Goal: Obtain resource: Download file/media

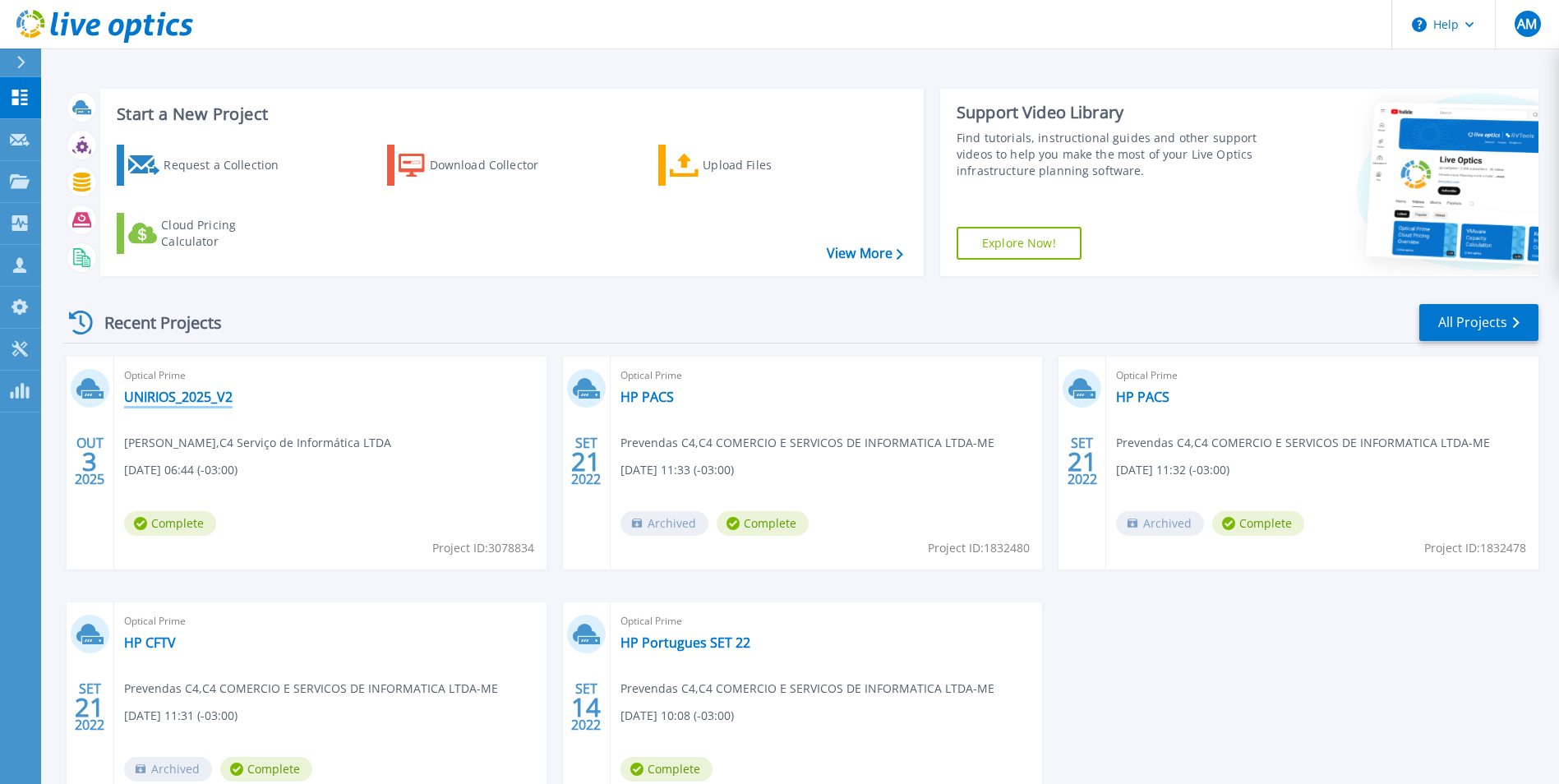
click at [195, 395] on link "UNIRIOS_2025_V2" at bounding box center [178, 397] width 108 height 16
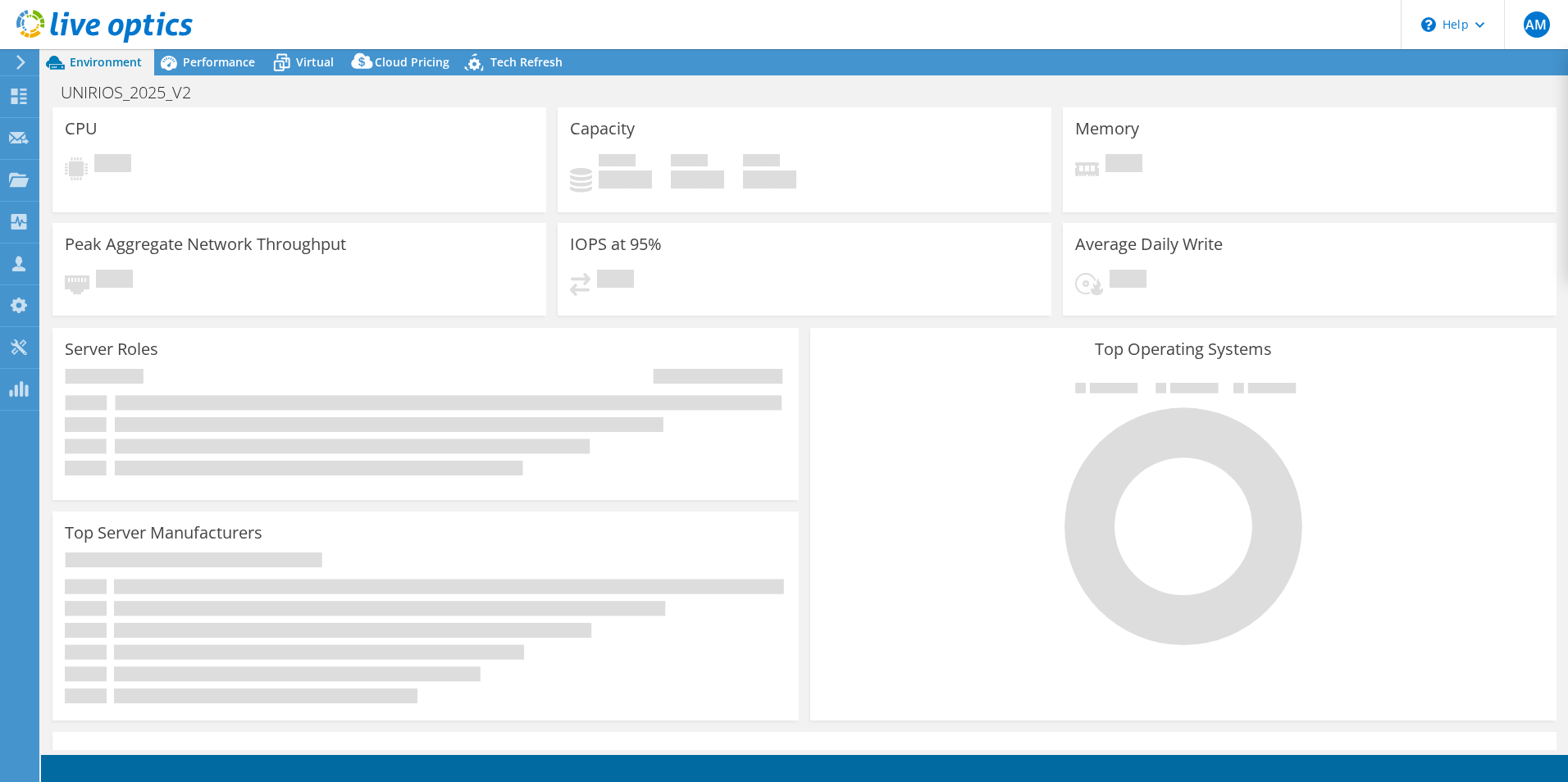
select select "USD"
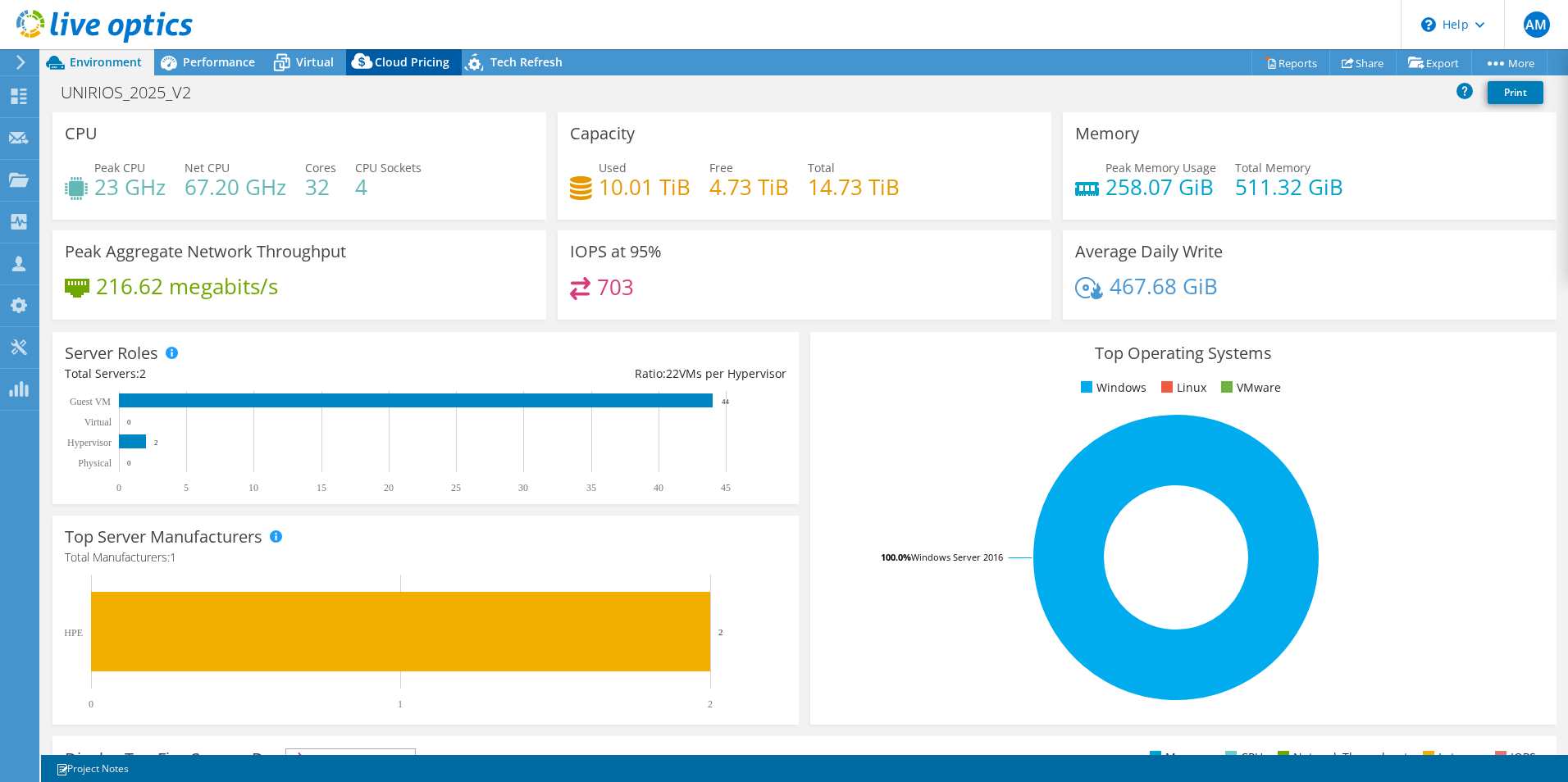
click at [392, 64] on span "Cloud Pricing" at bounding box center [412, 62] width 75 height 15
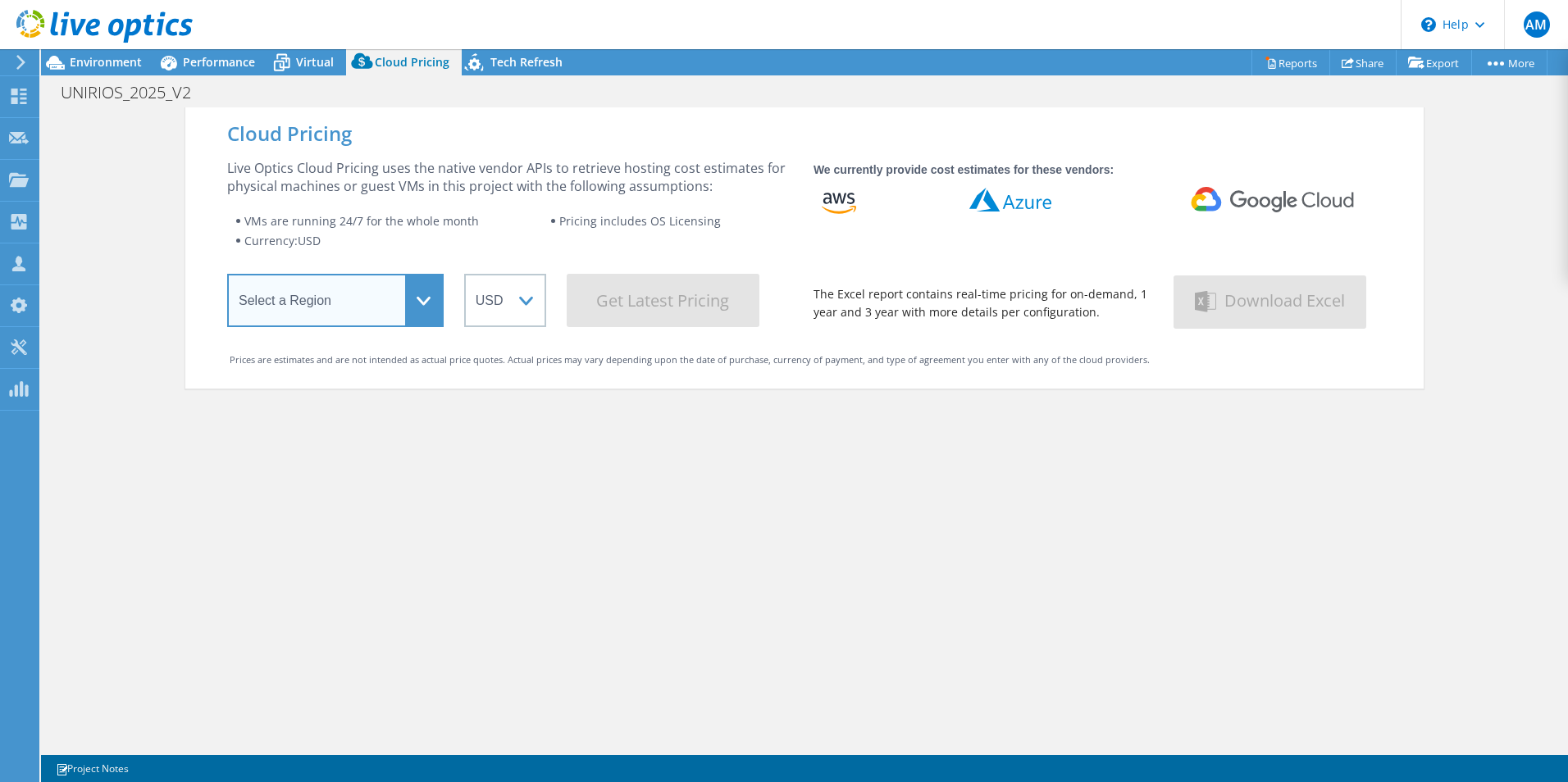
click at [415, 306] on select "Select a Region [GEOGRAPHIC_DATA] ([GEOGRAPHIC_DATA]) [GEOGRAPHIC_DATA] ([GEOGR…" at bounding box center [335, 300] width 217 height 53
select select "SouthAmerica"
click at [227, 277] on select "Select a Region [GEOGRAPHIC_DATA] ([GEOGRAPHIC_DATA]) [GEOGRAPHIC_DATA] ([GEOGR…" at bounding box center [335, 300] width 217 height 53
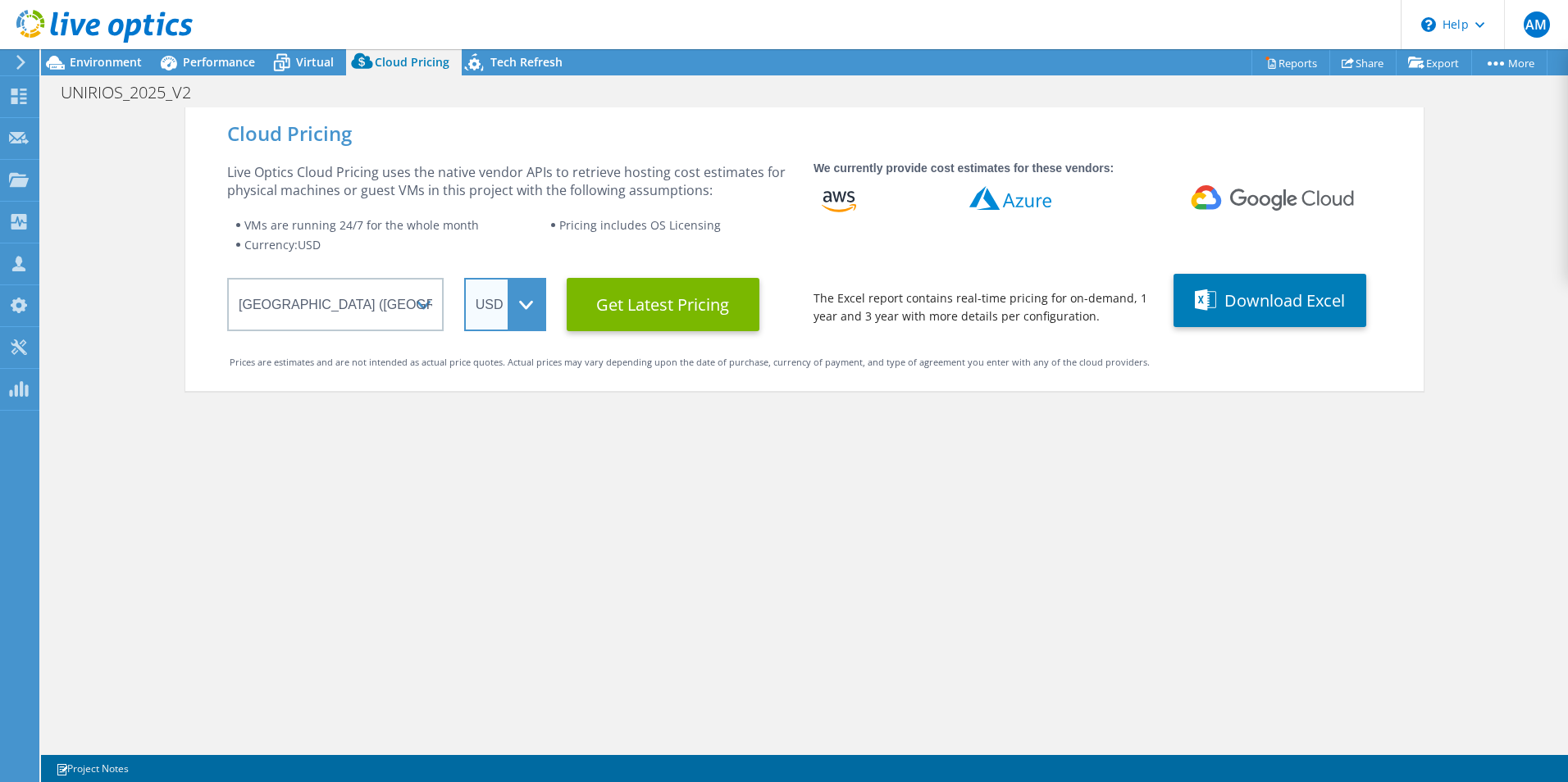
click at [529, 308] on select "ARS AUD BRL CAD CHF CLP CNY DKK EUR GBP HKD HUF INR JPY MXN MYR NOK NZD PEN SEK…" at bounding box center [505, 304] width 82 height 53
click at [464, 278] on select "ARS AUD BRL CAD CHF CLP CNY DKK EUR GBP HKD HUF INR JPY MXN MYR NOK NZD PEN SEK…" at bounding box center [505, 304] width 82 height 53
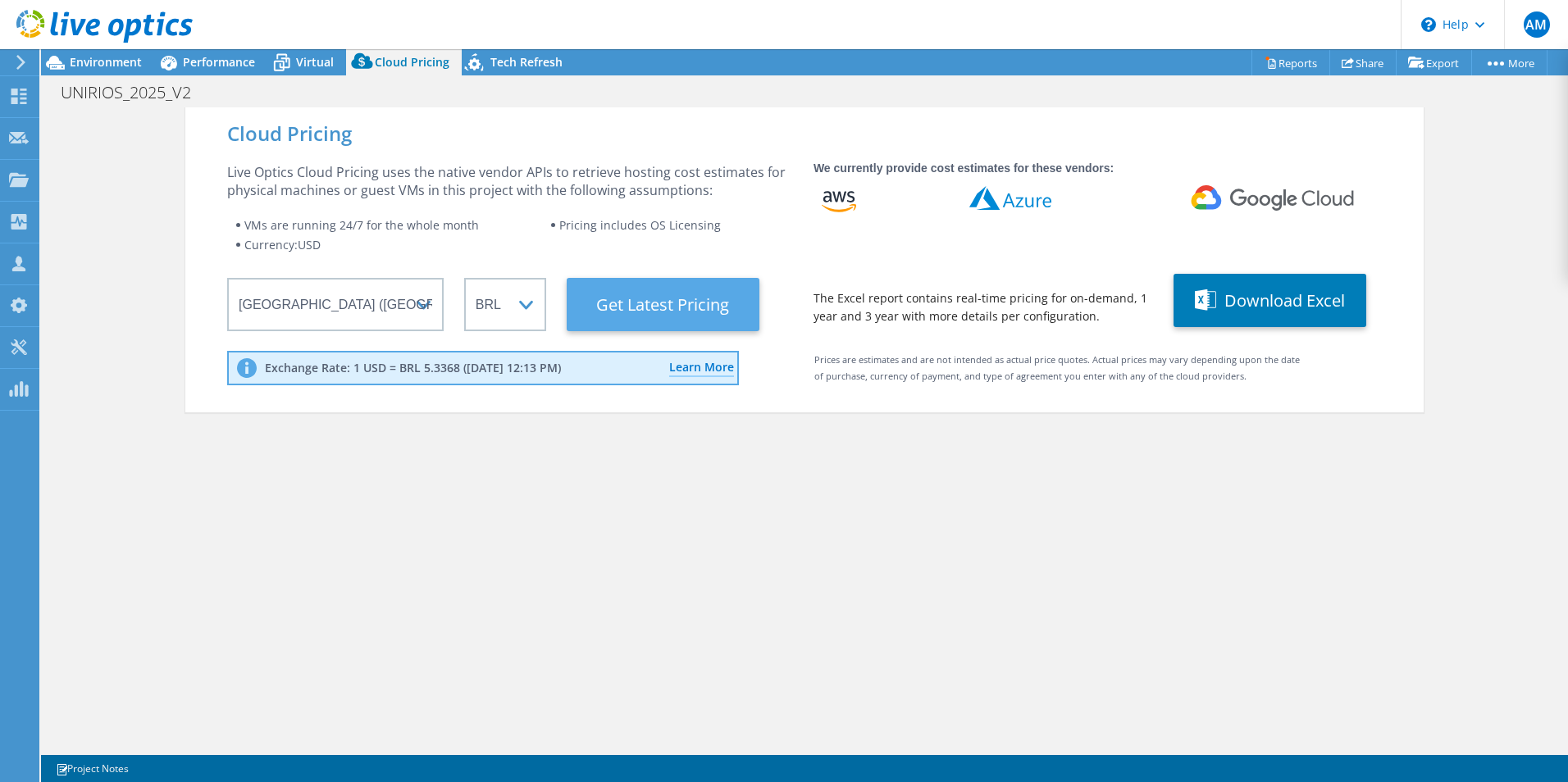
click at [657, 299] on Latest "Get Latest Pricing" at bounding box center [663, 304] width 193 height 53
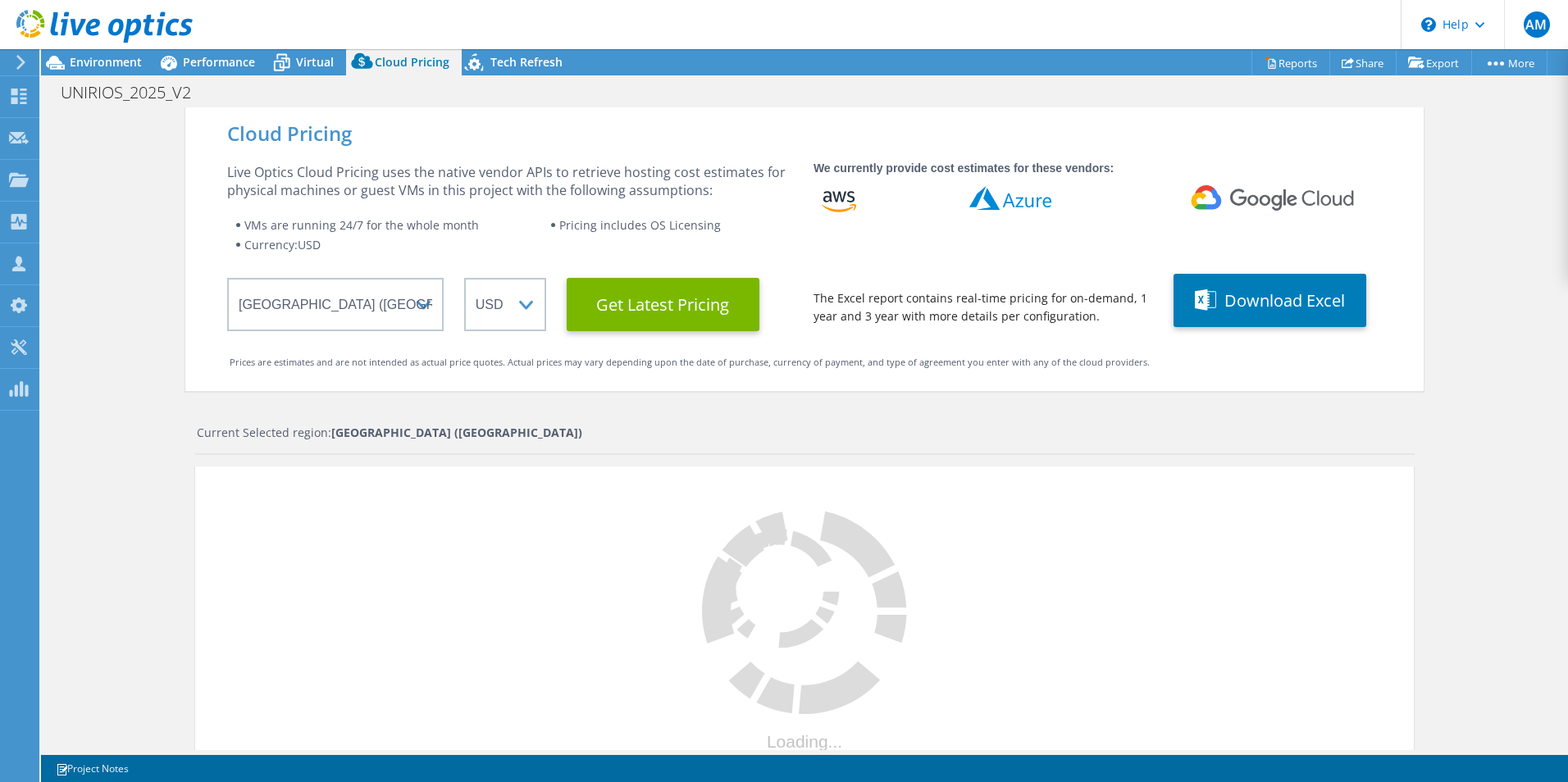
select select "BRL"
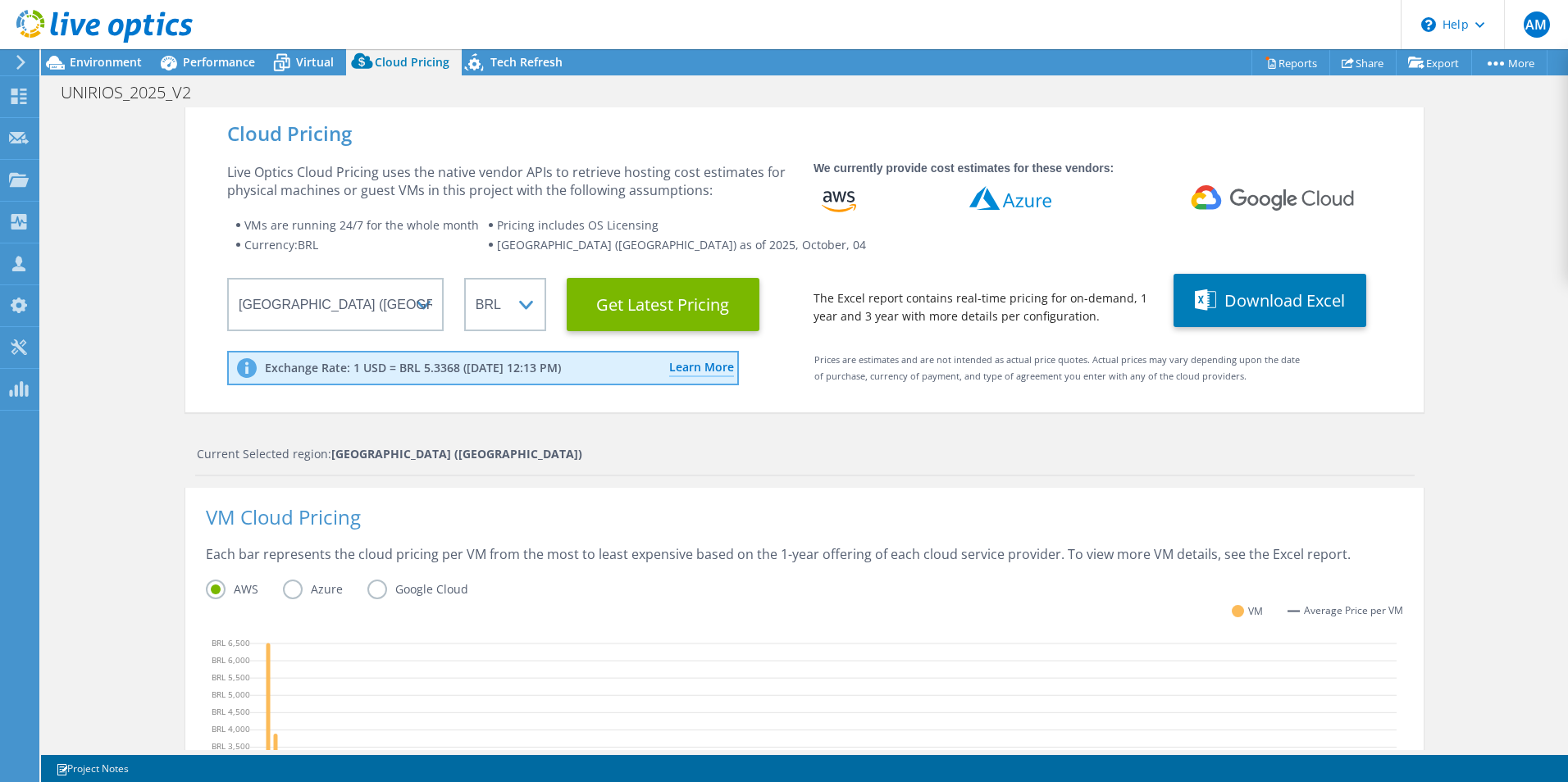
scroll to position [333, 0]
click at [1278, 300] on button "Download Excel" at bounding box center [1269, 300] width 193 height 53
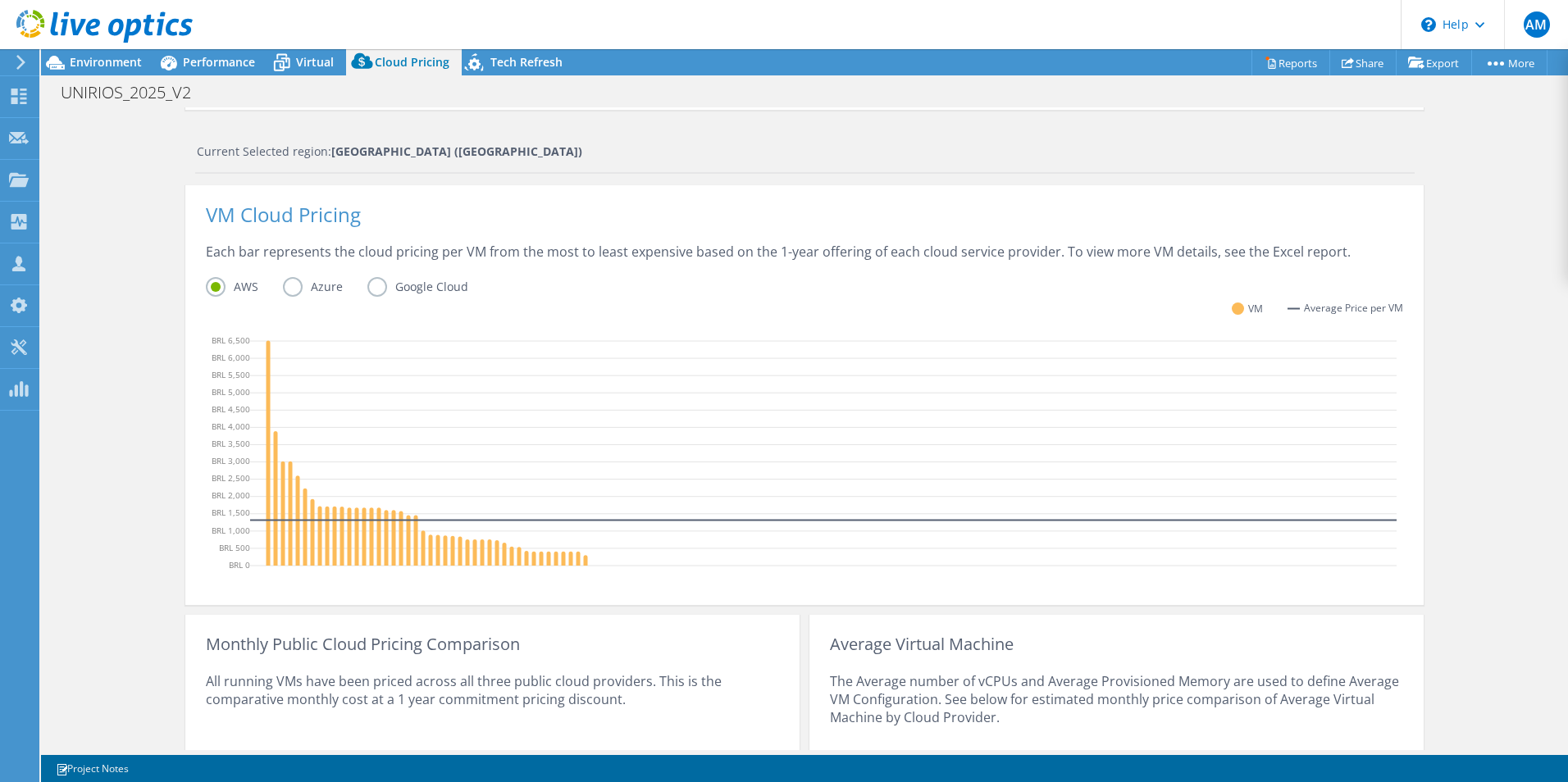
scroll to position [328, 0]
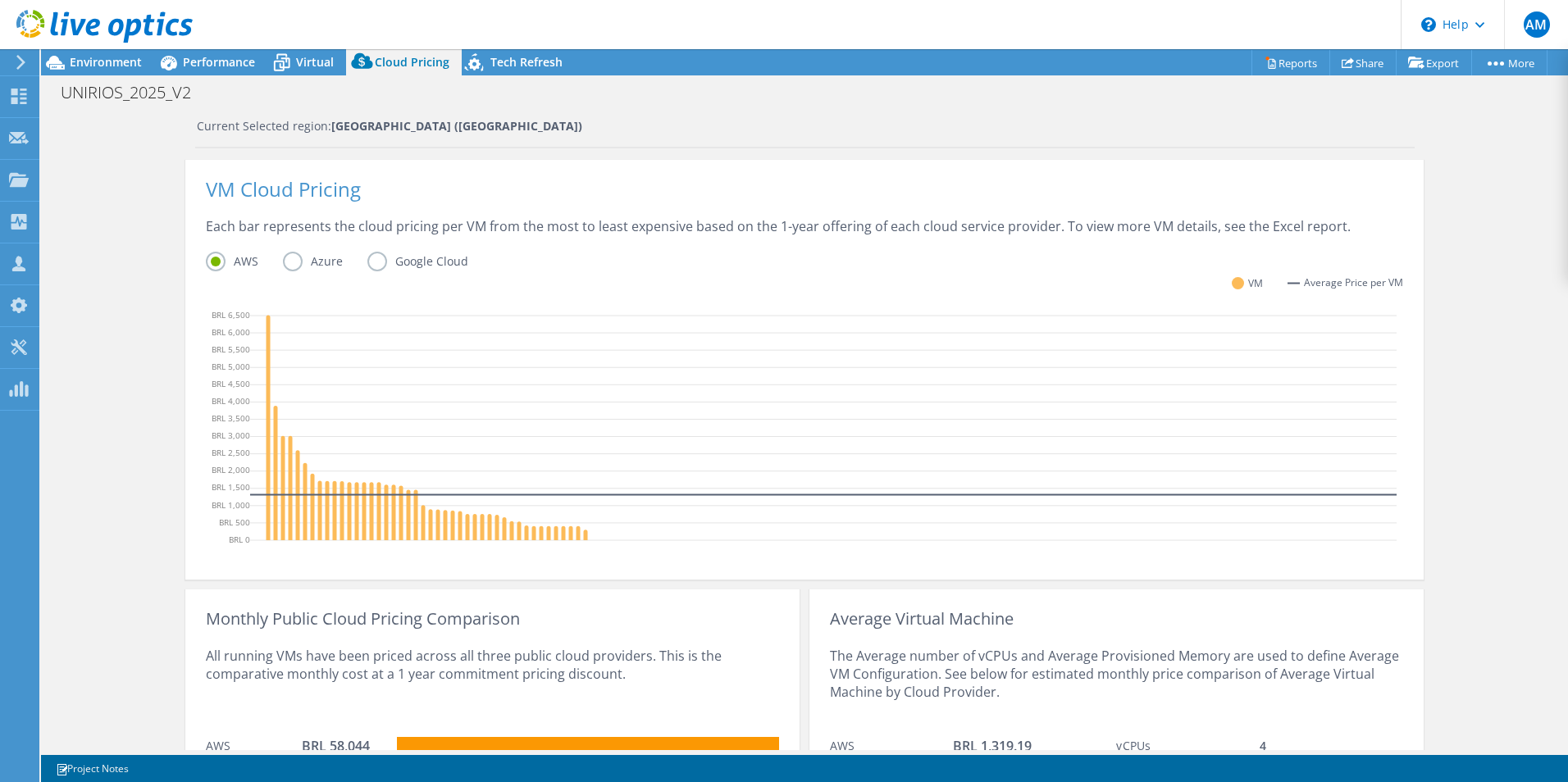
click at [1501, 273] on div "Cloud Pricing Live Optics Cloud Pricing uses the native vendor APIs to retrieve…" at bounding box center [804, 337] width 1526 height 1117
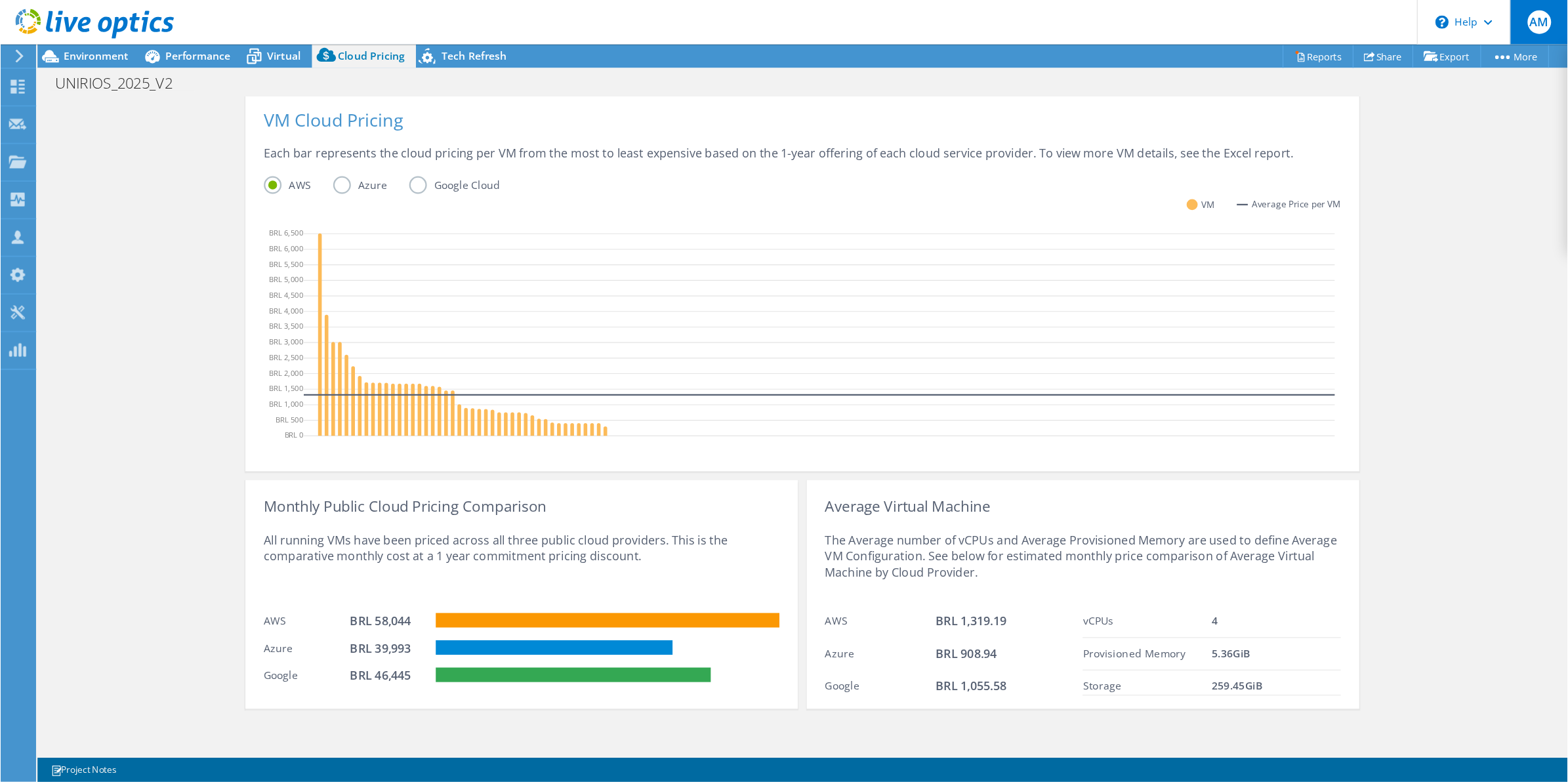
scroll to position [175, 0]
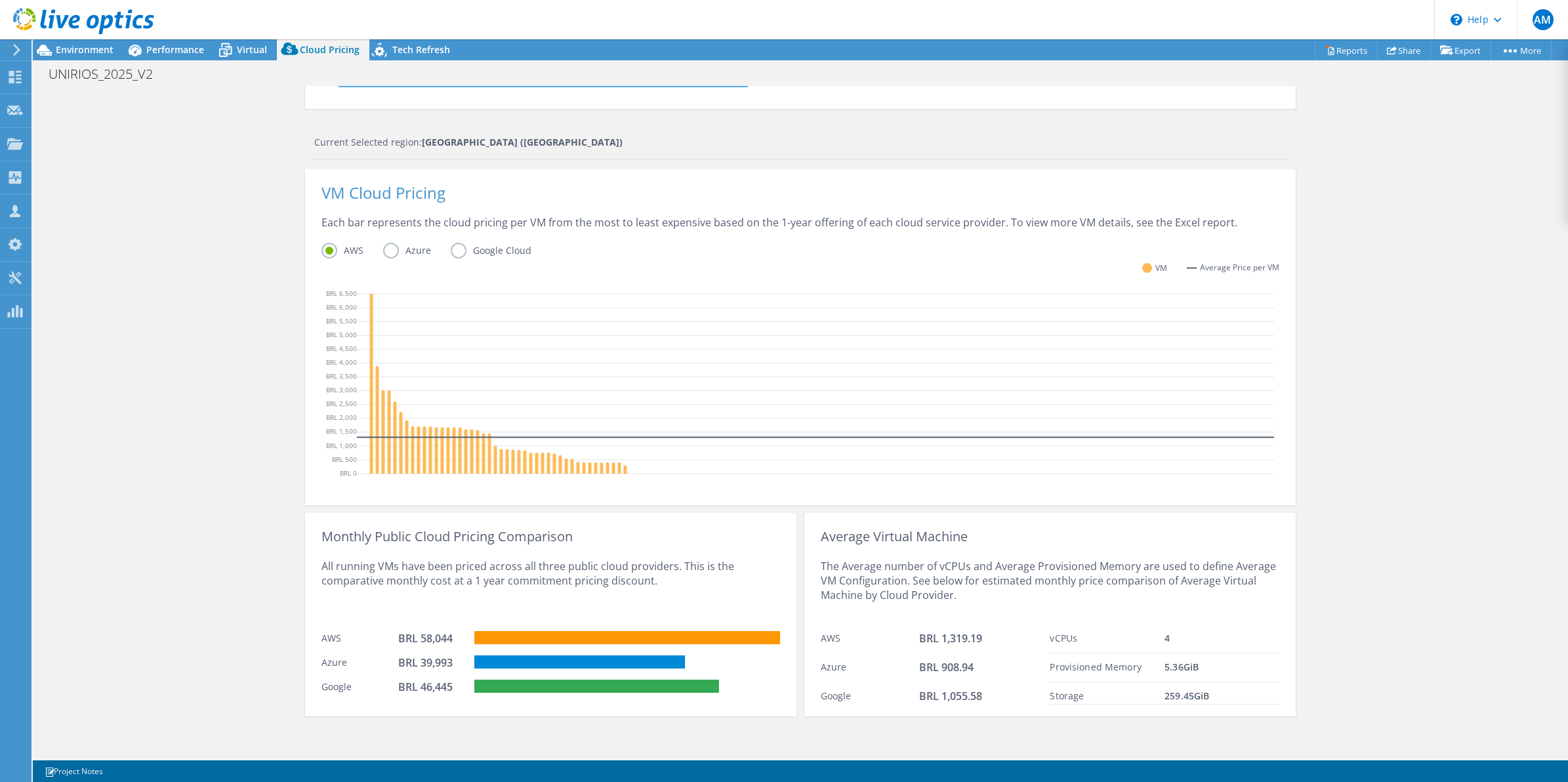
drag, startPoint x: 1244, startPoint y: 1, endPoint x: 164, endPoint y: 480, distance: 1181.5
click at [164, 480] on div "Cloud Pricing Live Optics Cloud Pricing uses the native vendor APIs to retrieve…" at bounding box center [800, 311] width 1535 height 893
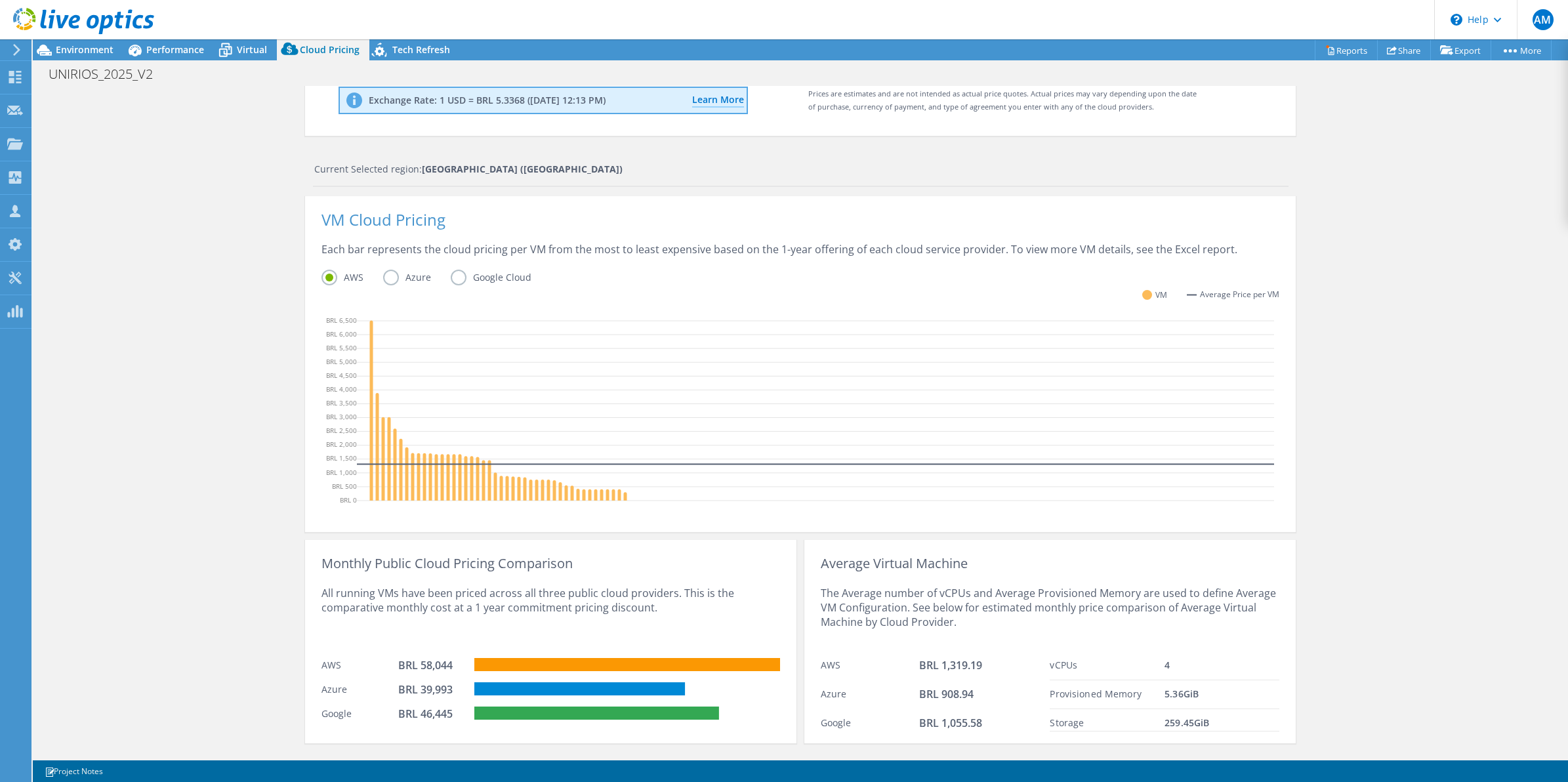
scroll to position [221, 0]
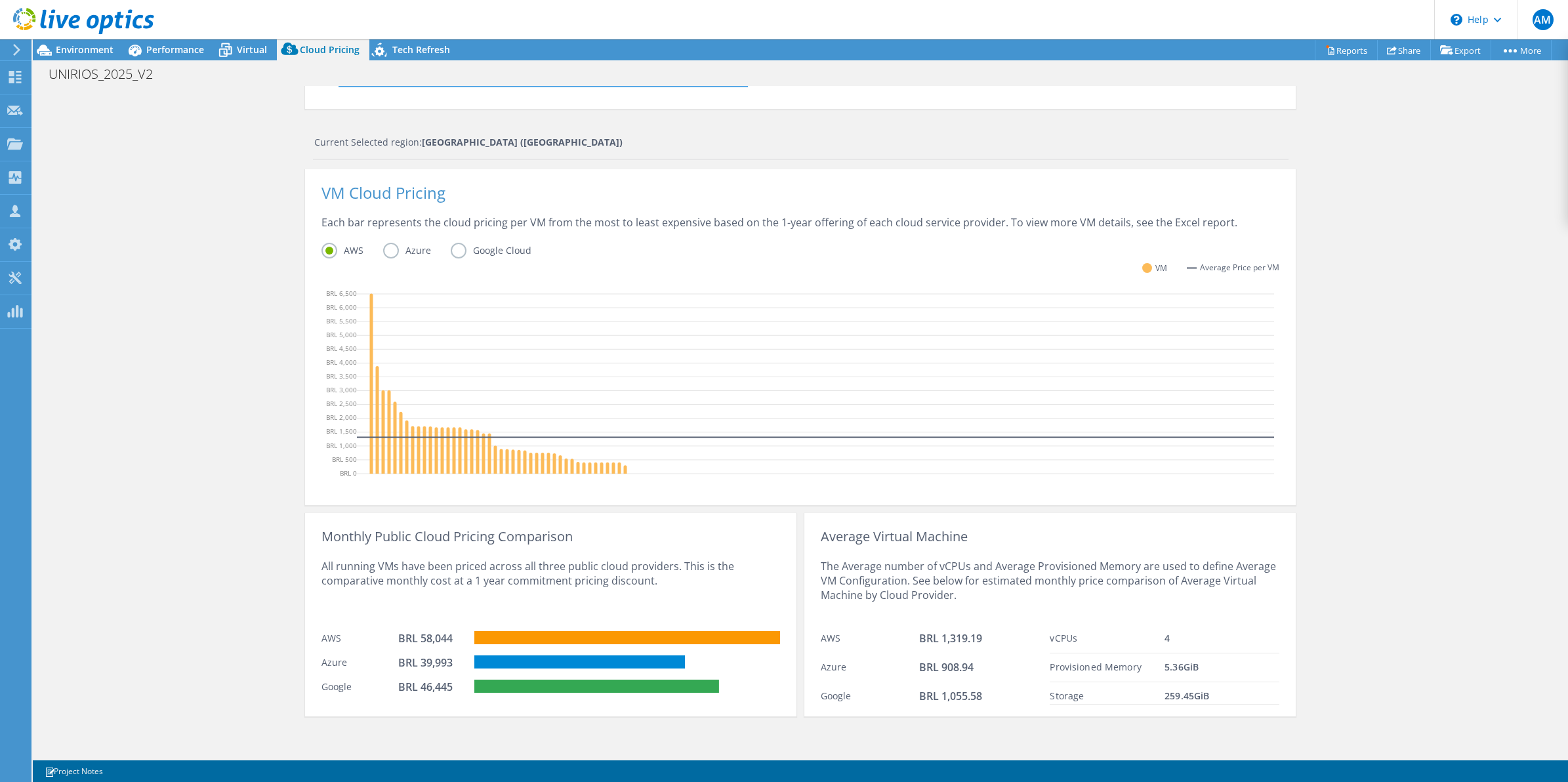
click at [385, 251] on label "Azure" at bounding box center [417, 250] width 67 height 16
click at [0, 0] on input "Azure" at bounding box center [0, 0] width 0 height 0
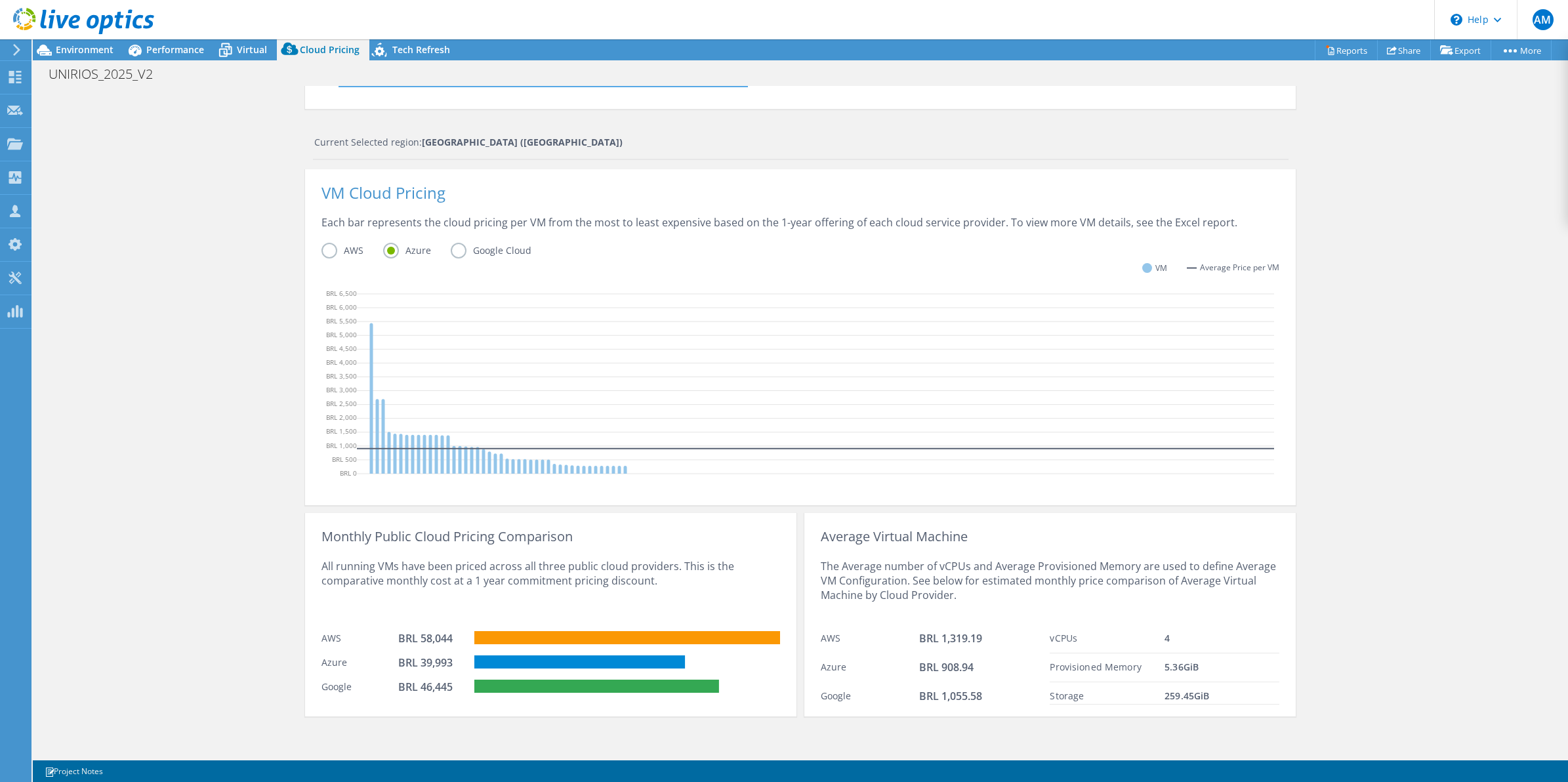
click at [451, 249] on label "Google Cloud" at bounding box center [501, 250] width 101 height 16
click at [0, 0] on input "Google Cloud" at bounding box center [0, 0] width 0 height 0
click at [386, 253] on label "Azure" at bounding box center [417, 250] width 67 height 16
click at [0, 0] on input "Azure" at bounding box center [0, 0] width 0 height 0
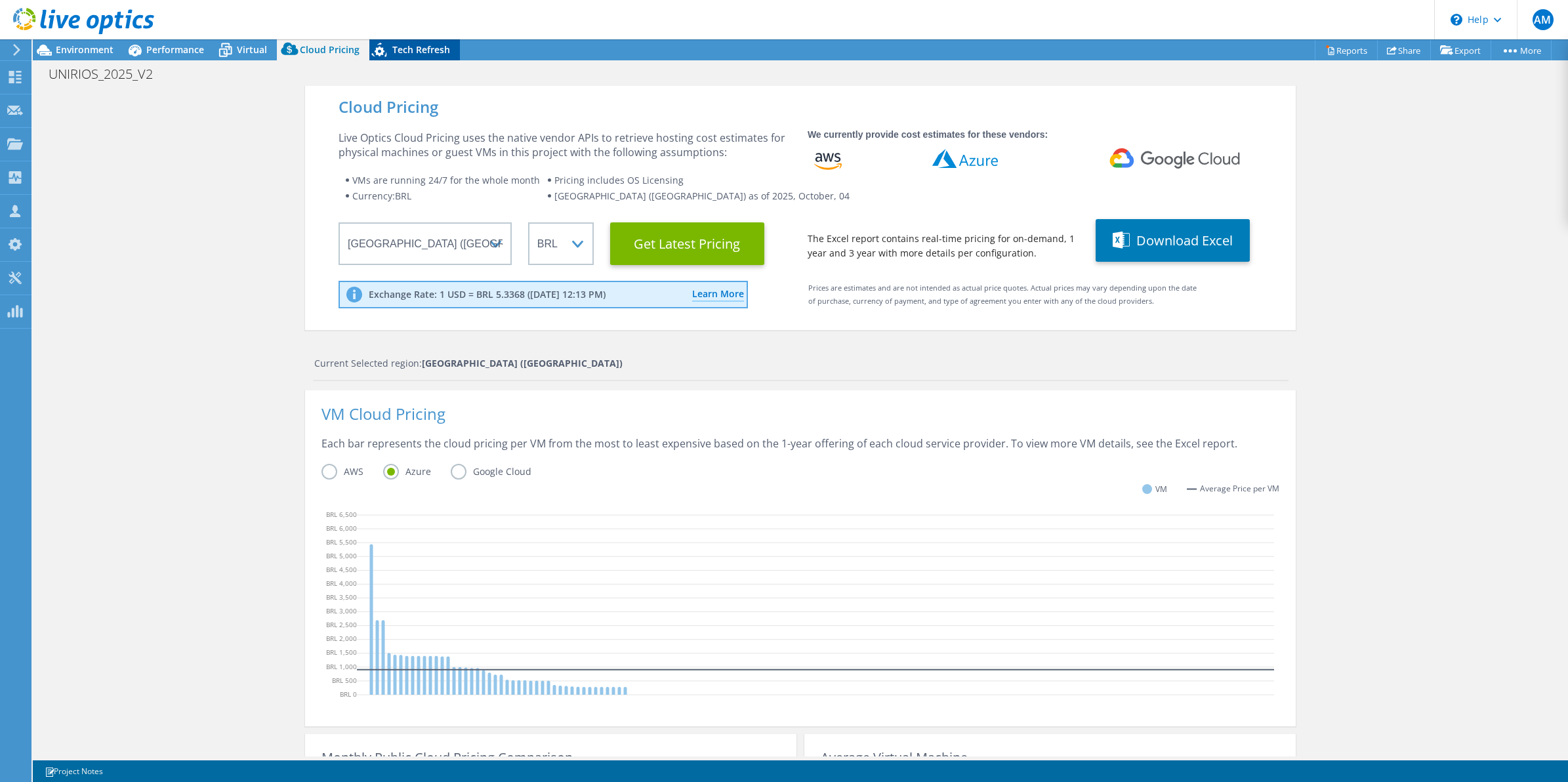
click at [408, 48] on span "Tech Refresh" at bounding box center [421, 50] width 58 height 12
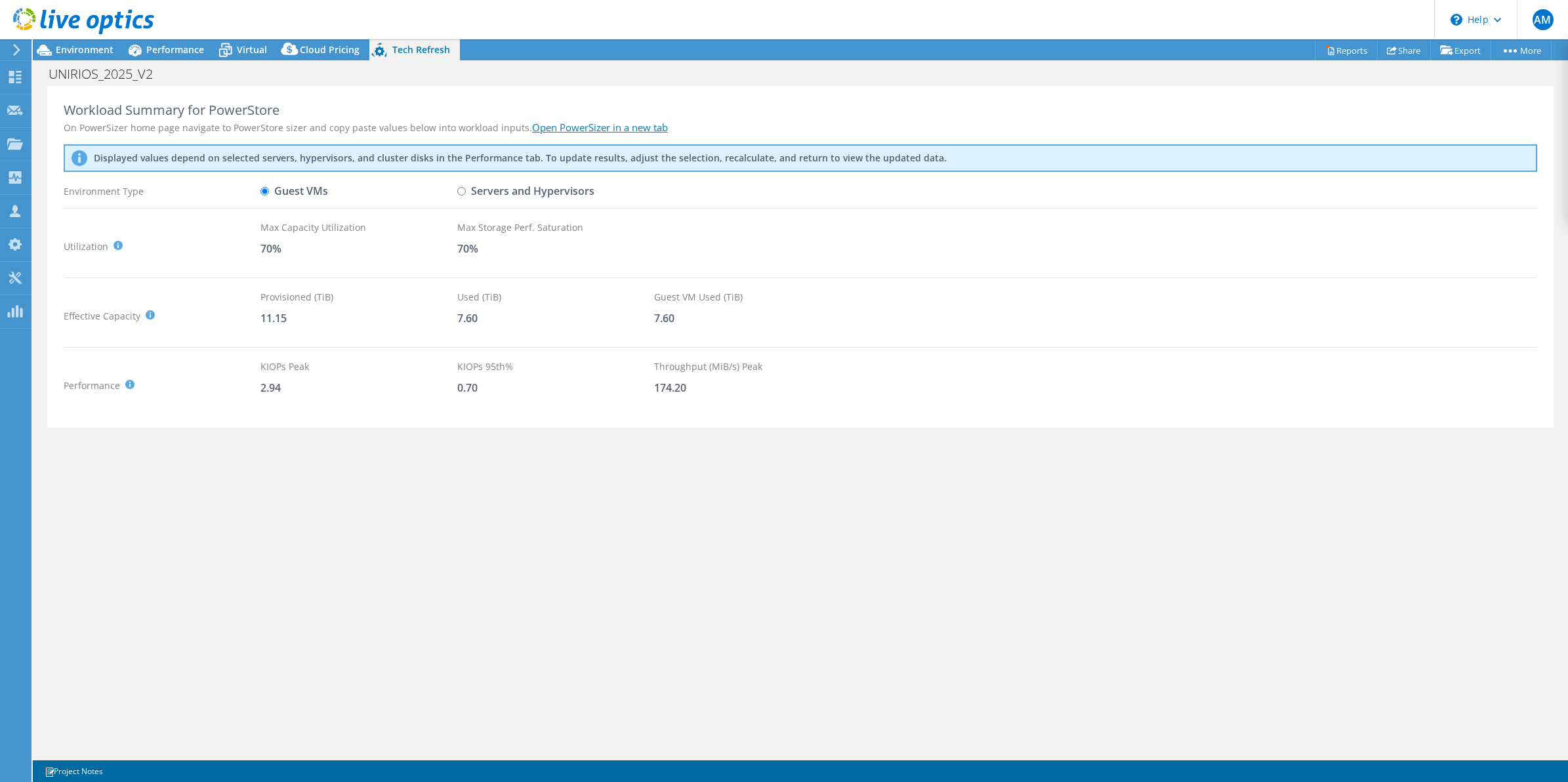
click at [464, 190] on input "Servers and Hypervisors" at bounding box center [461, 191] width 9 height 9
radio input "true"
click at [264, 191] on input "Guest VMs" at bounding box center [264, 191] width 9 height 9
radio input "true"
click at [468, 185] on label "Servers and Hypervisors" at bounding box center [526, 191] width 137 height 23
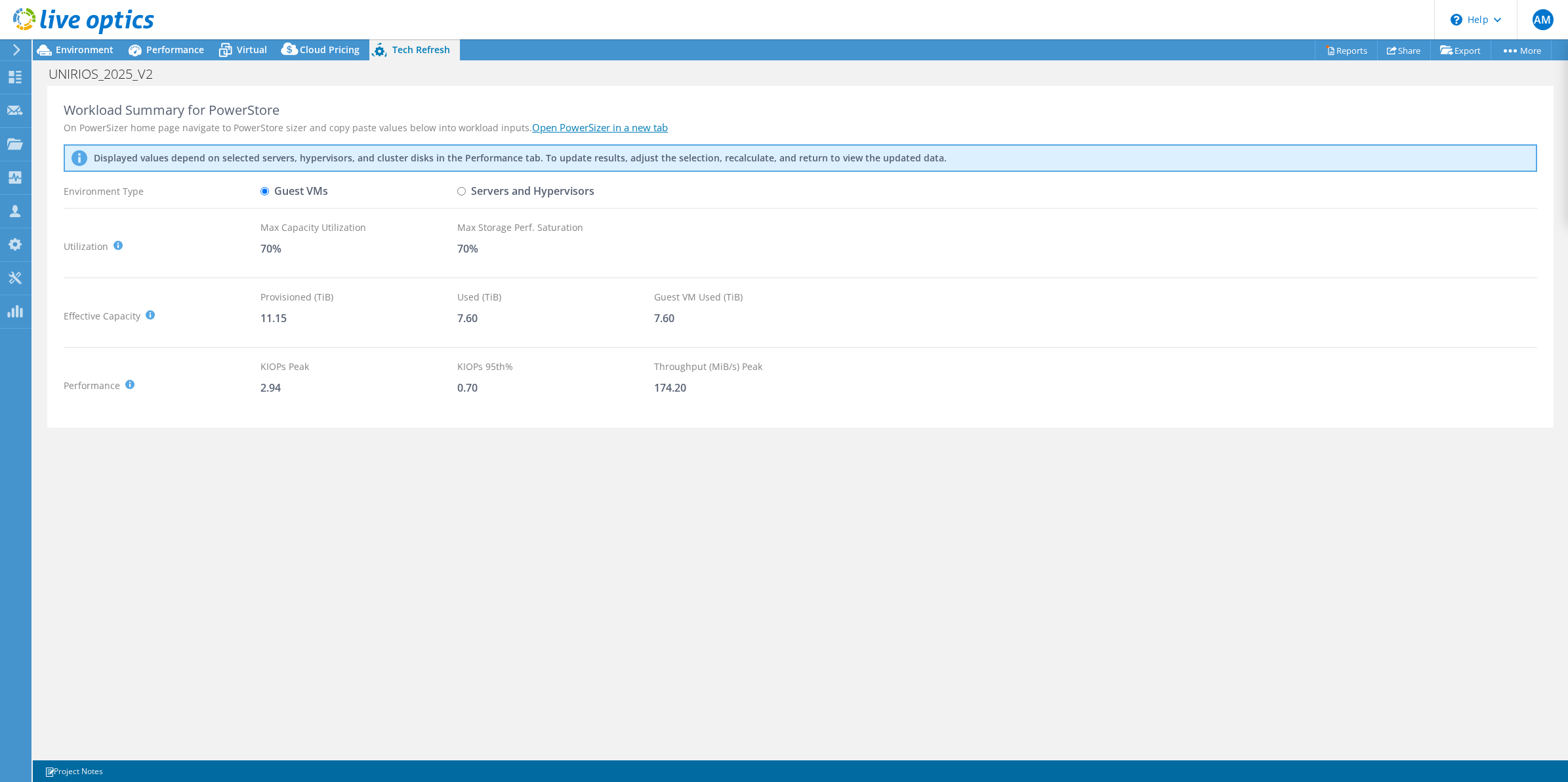
click at [466, 187] on input "Servers and Hypervisors" at bounding box center [461, 191] width 9 height 9
radio input "true"
radio input "false"
click at [178, 50] on span "Performance" at bounding box center [175, 50] width 58 height 12
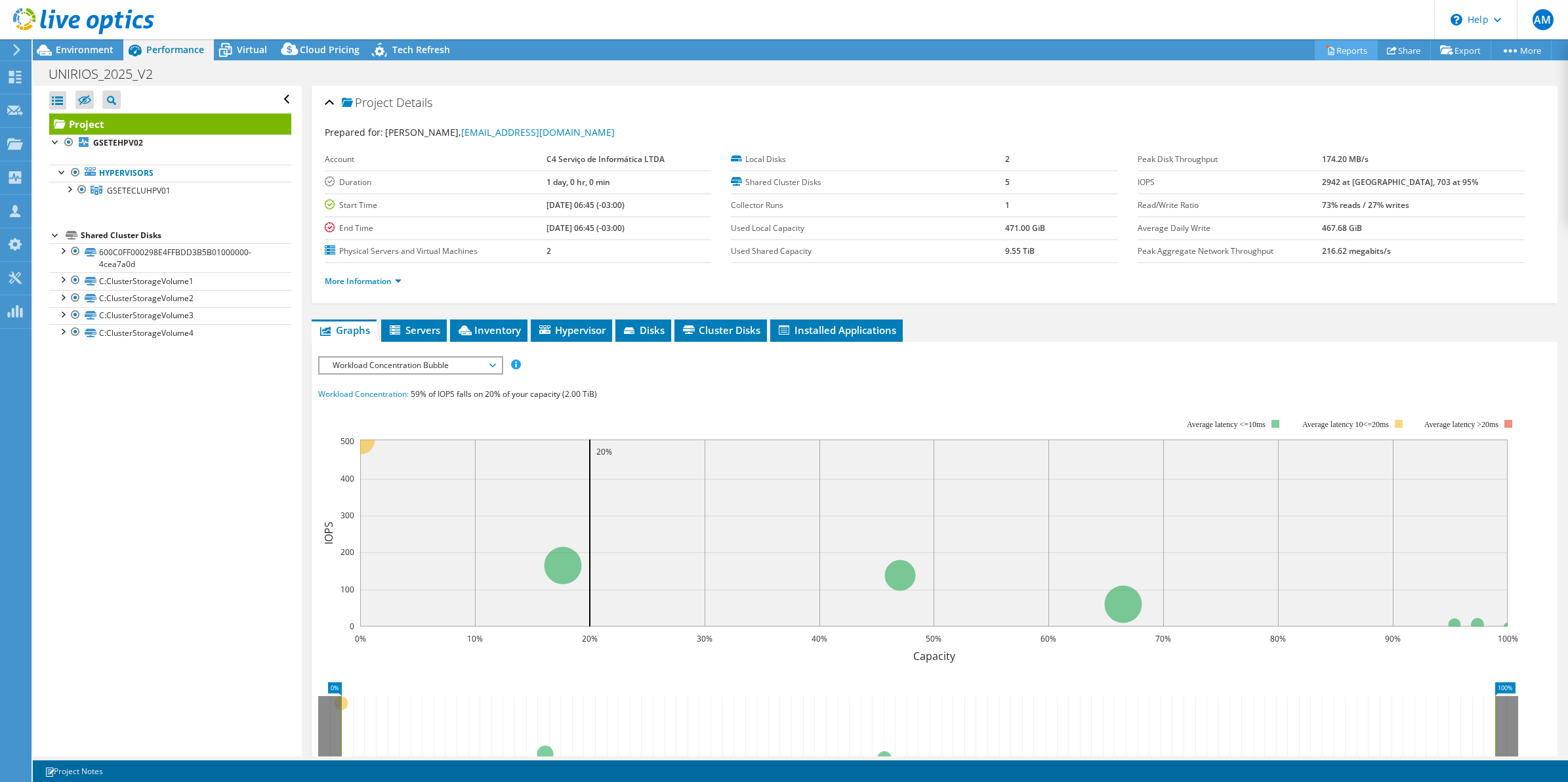
click at [1254, 46] on link "Reports" at bounding box center [1346, 50] width 63 height 20
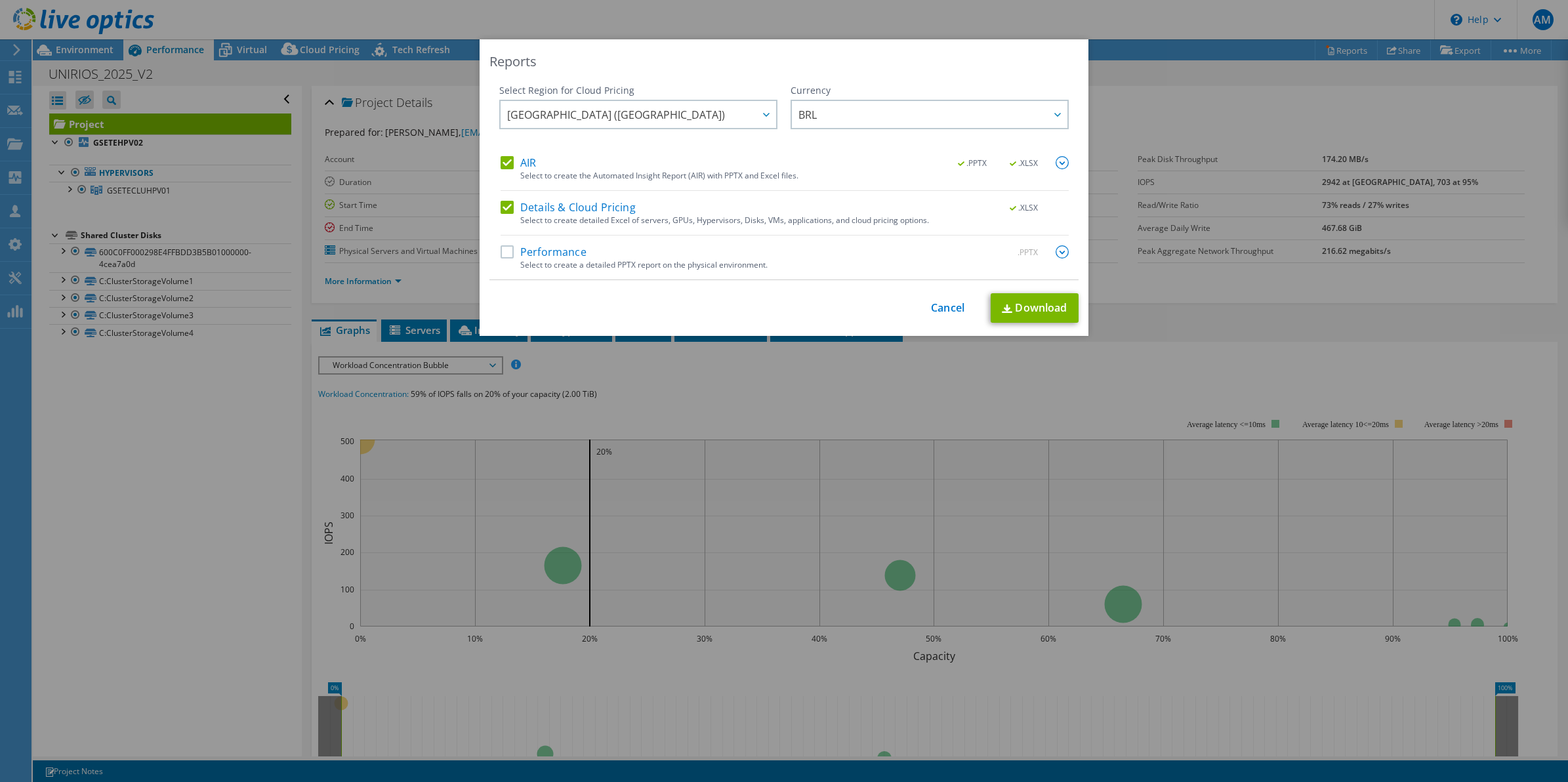
click at [501, 253] on label "Performance" at bounding box center [544, 251] width 86 height 13
click at [0, 0] on input "Performance" at bounding box center [0, 0] width 0 height 0
click at [1036, 310] on link "Download" at bounding box center [1034, 307] width 88 height 29
click at [939, 306] on link "Cancel" at bounding box center [947, 308] width 33 height 12
